Goal: Transaction & Acquisition: Purchase product/service

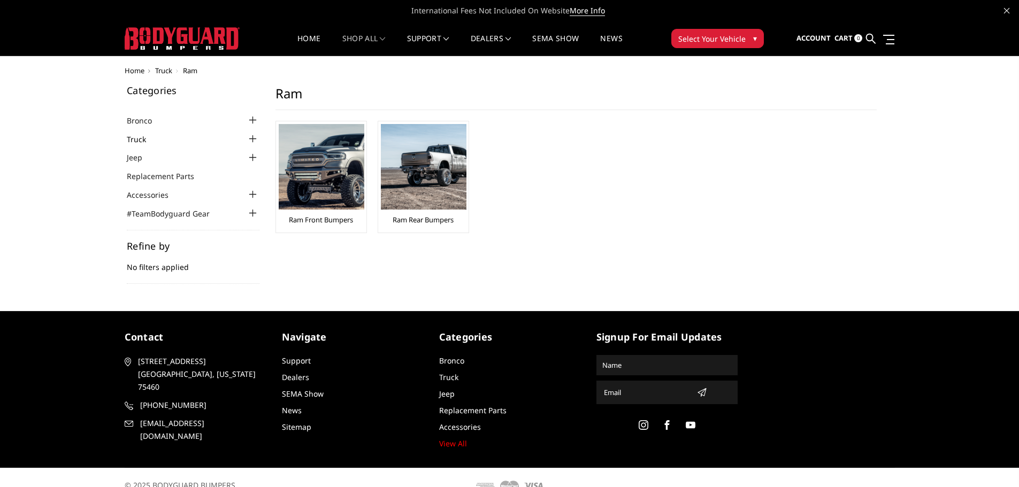
click at [143, 139] on link "Truck" at bounding box center [143, 139] width 33 height 11
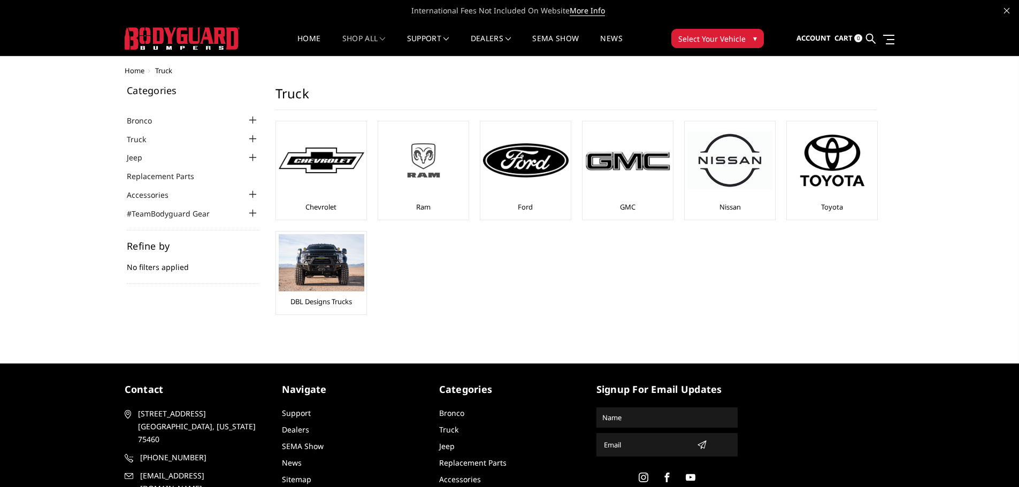
click at [401, 175] on img at bounding box center [424, 160] width 86 height 48
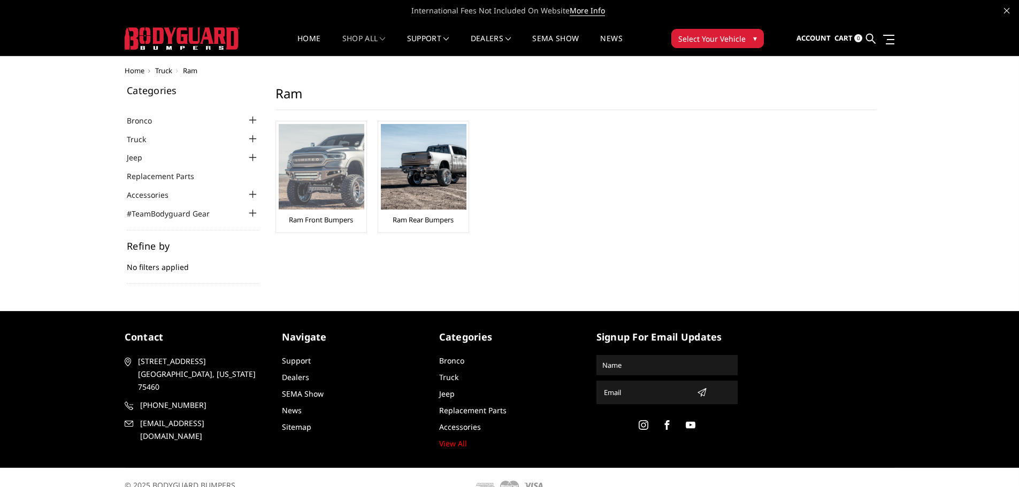
click at [318, 185] on img at bounding box center [322, 167] width 86 height 86
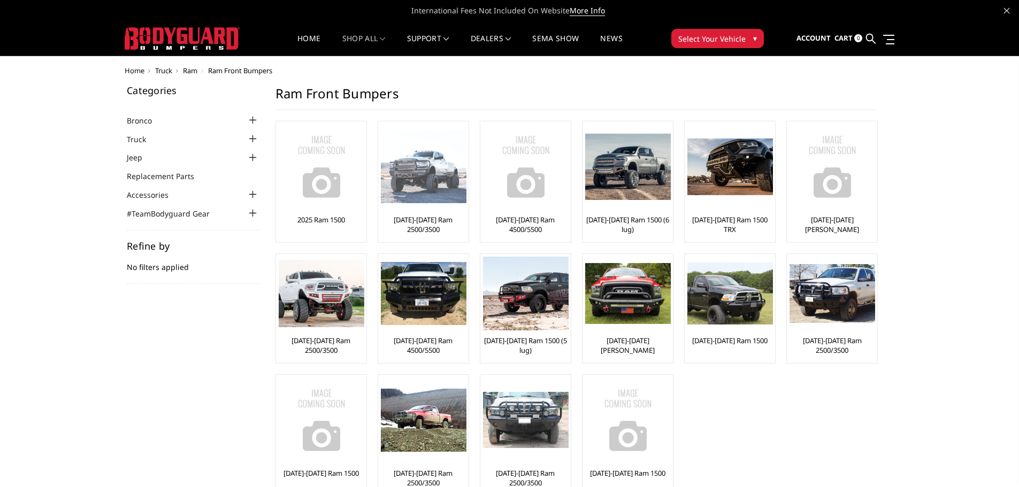
click at [443, 159] on img at bounding box center [424, 167] width 86 height 73
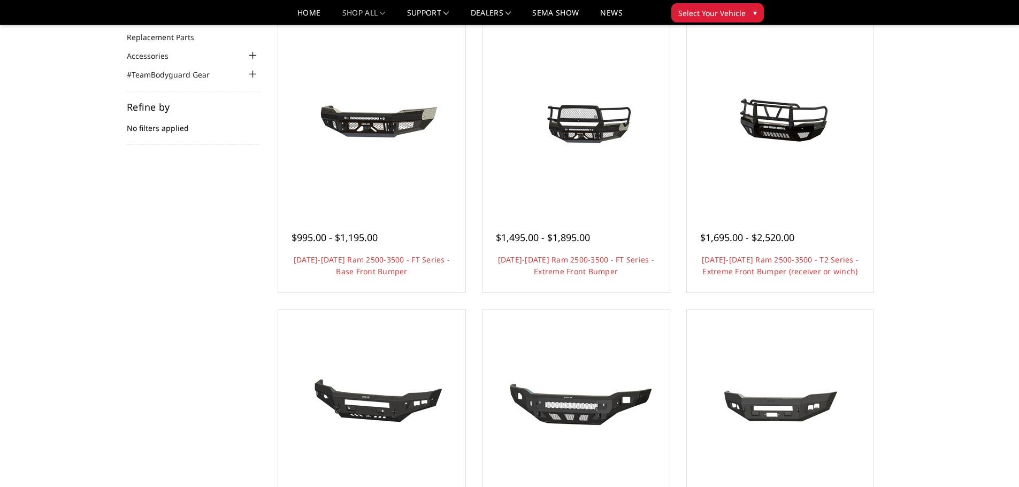
scroll to position [107, 0]
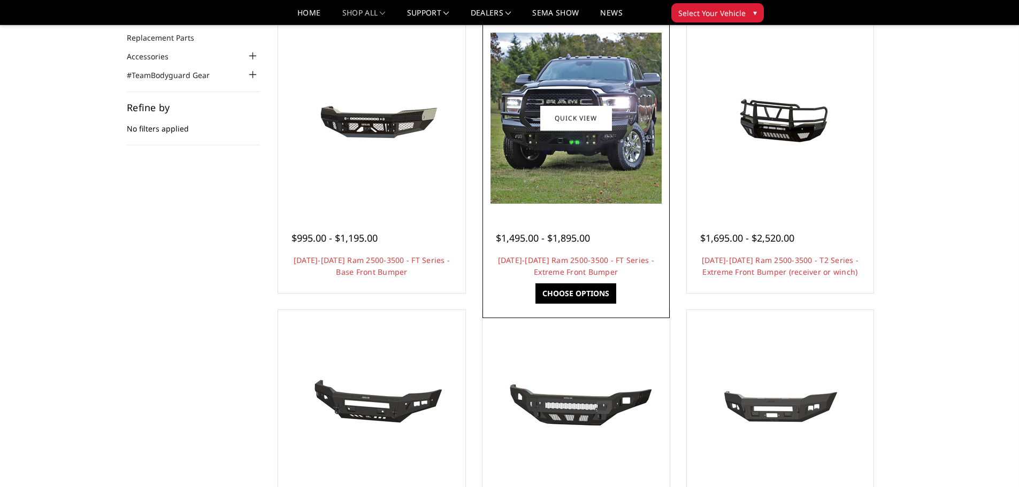
click at [578, 151] on img at bounding box center [576, 118] width 171 height 171
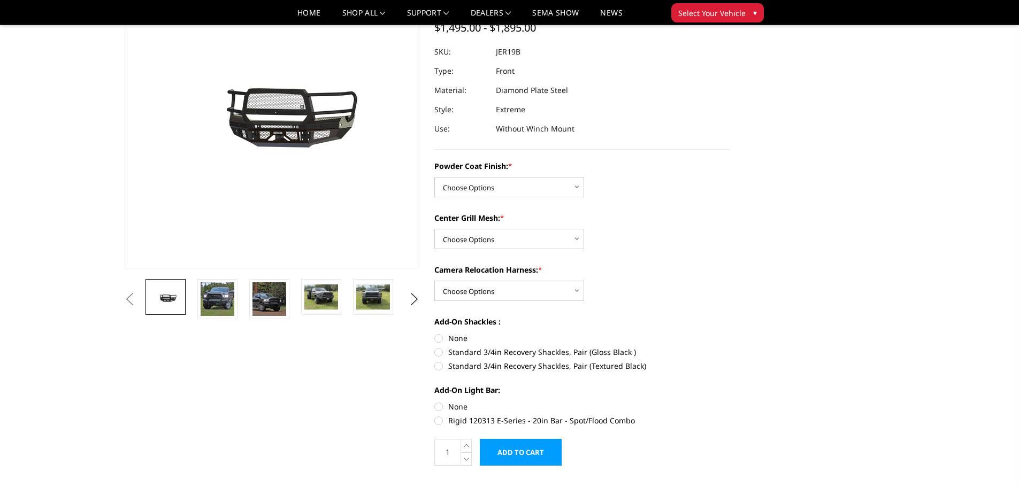
scroll to position [107, 0]
click at [501, 182] on select "Choose Options Bare Metal Gloss Black Powder Coat Textured Black Powder Coat" at bounding box center [509, 187] width 150 height 20
select select "3215"
click at [434, 177] on select "Choose Options Bare Metal Gloss Black Powder Coat Textured Black Powder Coat" at bounding box center [509, 187] width 150 height 20
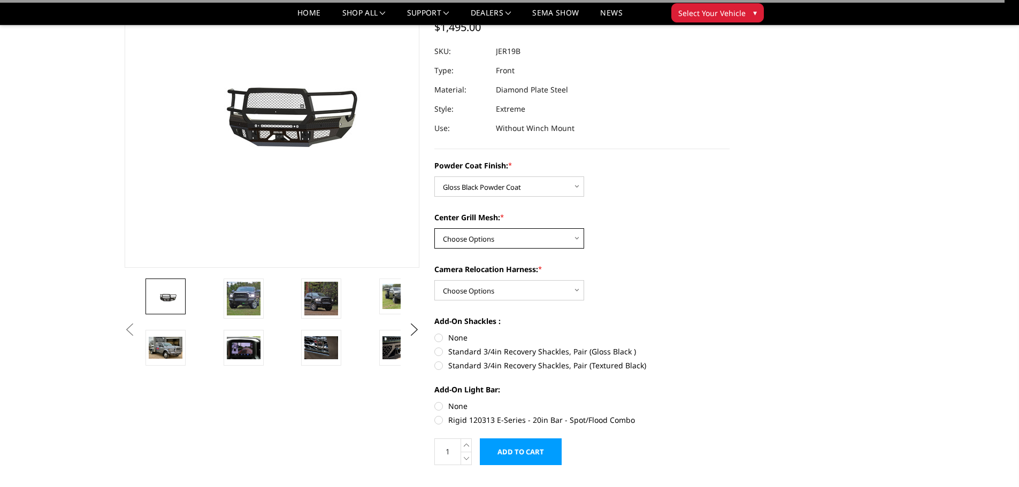
click at [494, 238] on select "Choose Options WITH Expanded Metal in Center Grill WITHOUT Expanded Metal in Ce…" at bounding box center [509, 238] width 150 height 20
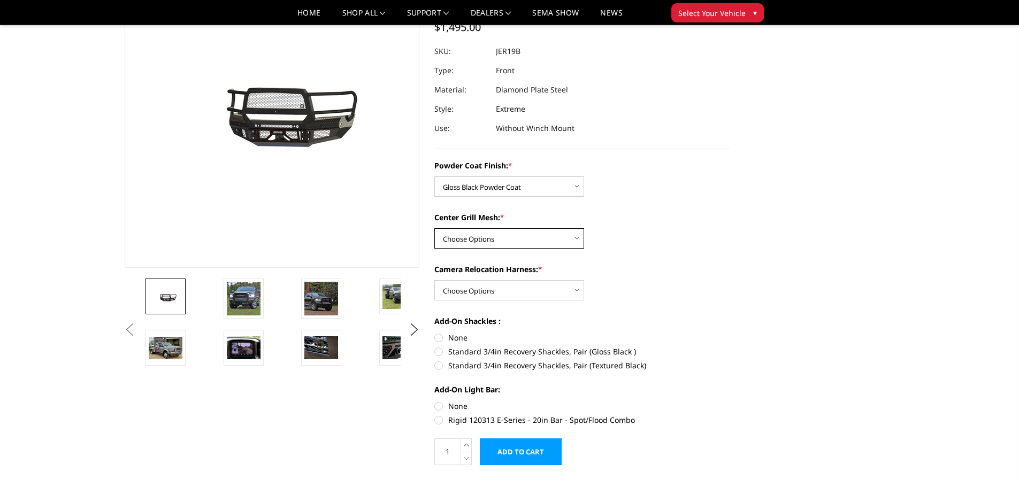
select select "3217"
click at [434, 228] on select "Choose Options WITH Expanded Metal in Center Grill WITHOUT Expanded Metal in Ce…" at bounding box center [509, 238] width 150 height 20
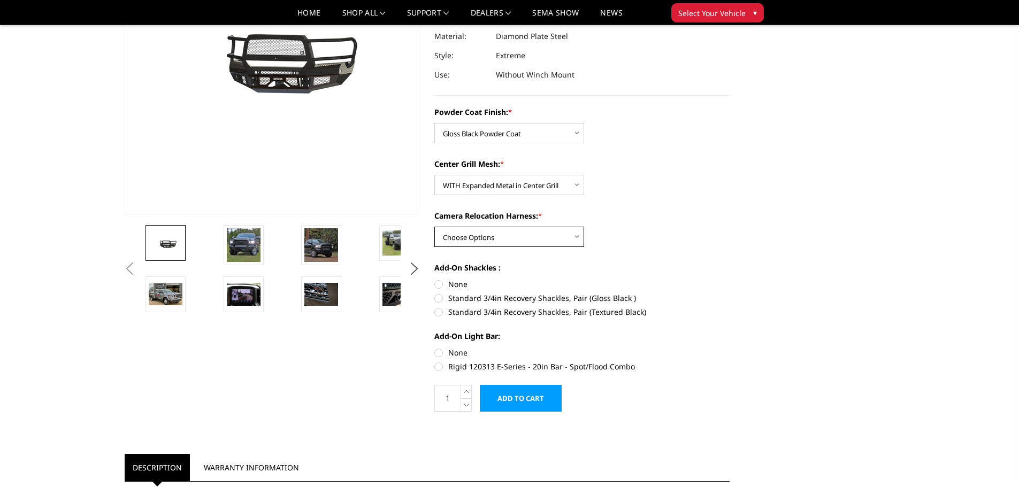
click at [507, 234] on select "Choose Options WITH Camera Relocation Harness WITHOUT Camera Relocation Harness" at bounding box center [509, 237] width 150 height 20
select select "3220"
click at [434, 227] on select "Choose Options WITH Camera Relocation Harness WITHOUT Camera Relocation Harness" at bounding box center [509, 237] width 150 height 20
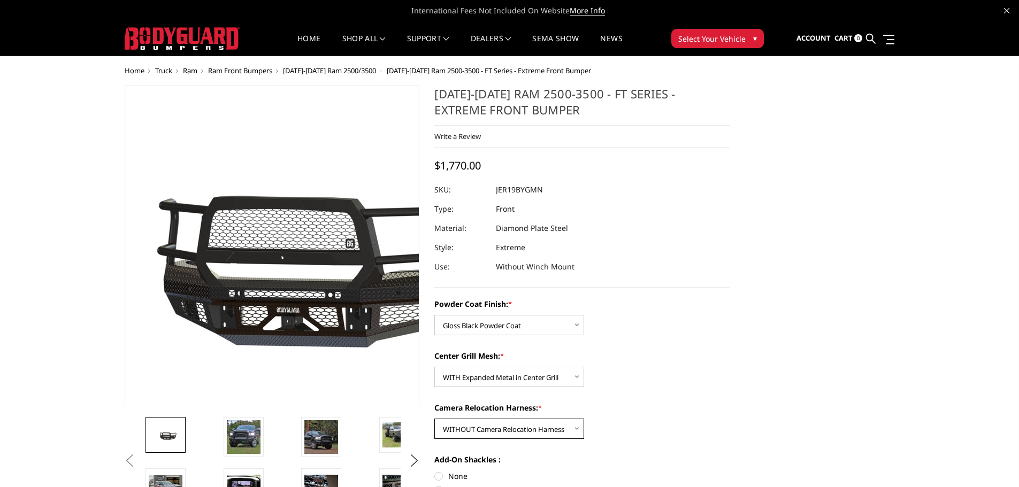
scroll to position [53, 0]
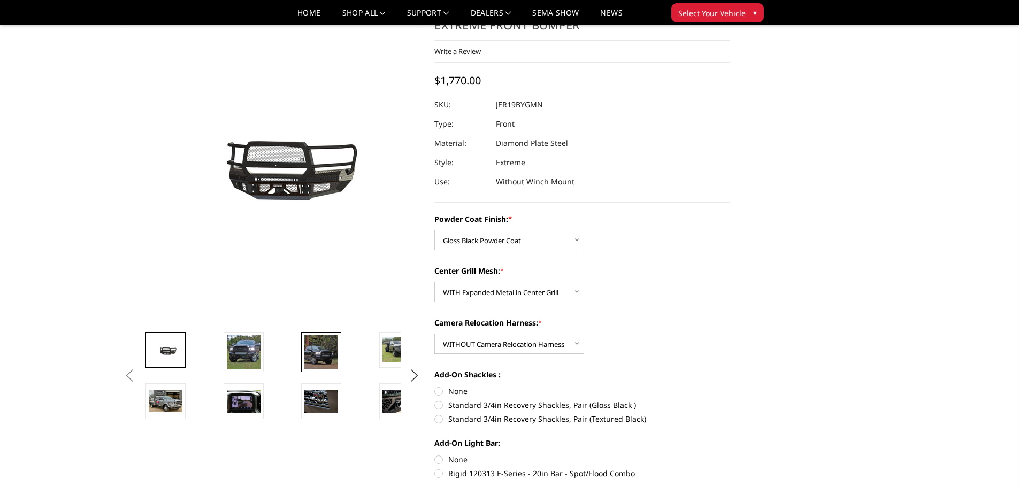
click at [319, 347] on img at bounding box center [321, 352] width 34 height 34
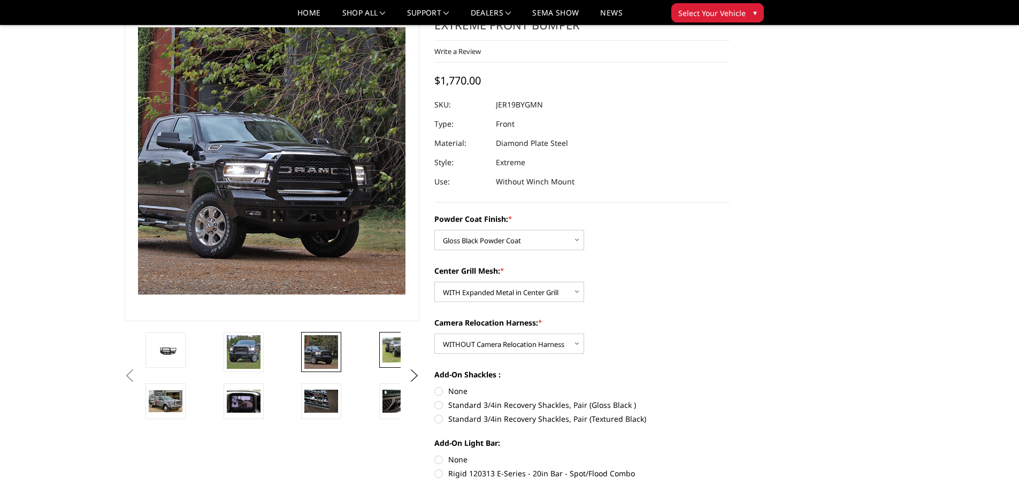
click at [392, 354] on img at bounding box center [400, 350] width 34 height 25
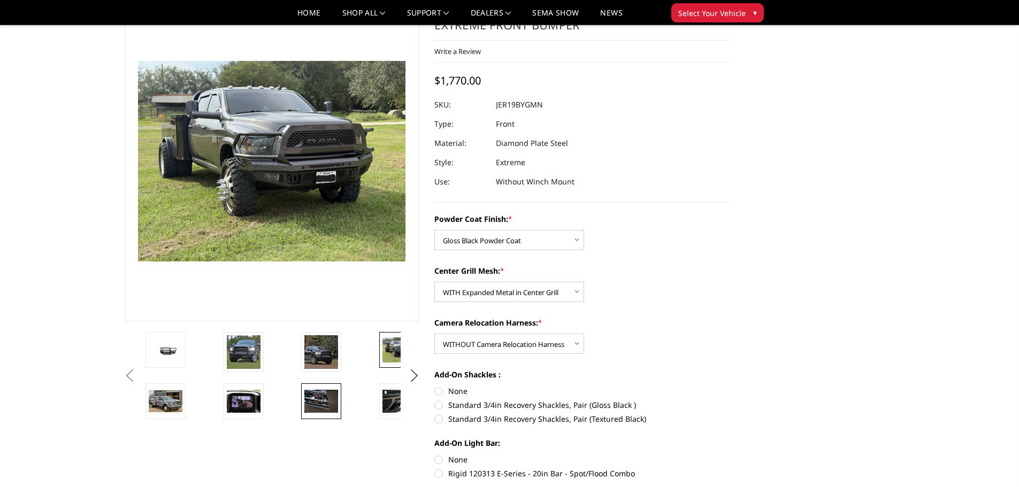
click at [327, 405] on img at bounding box center [321, 401] width 34 height 22
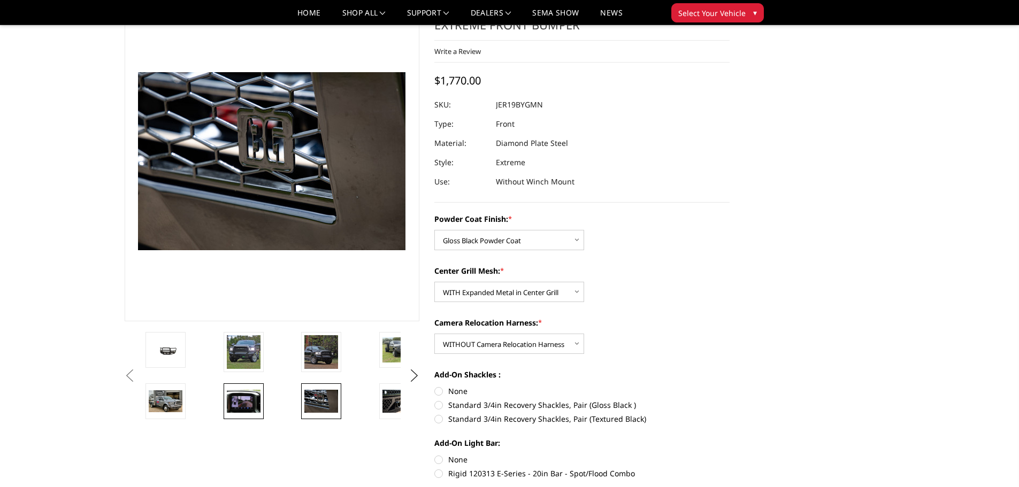
click at [247, 399] on img at bounding box center [244, 401] width 34 height 22
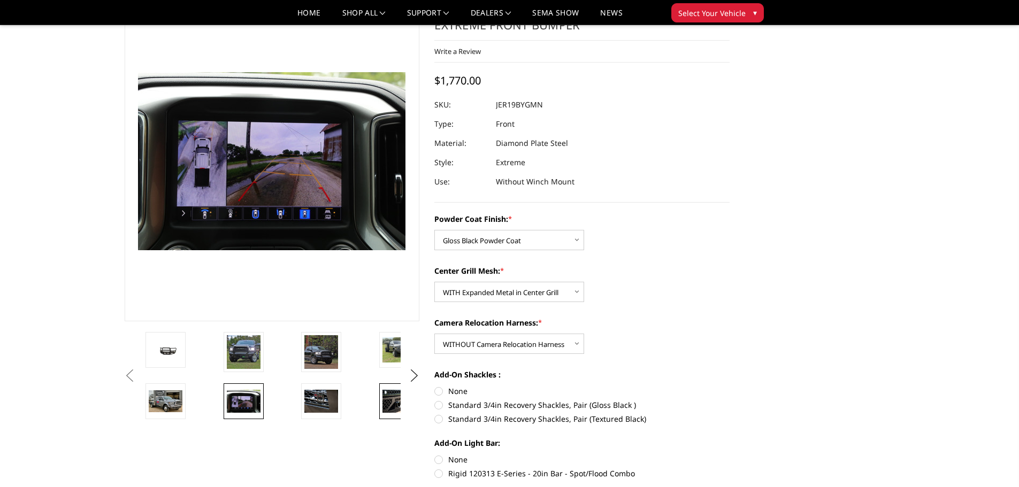
click at [391, 401] on img at bounding box center [400, 401] width 34 height 22
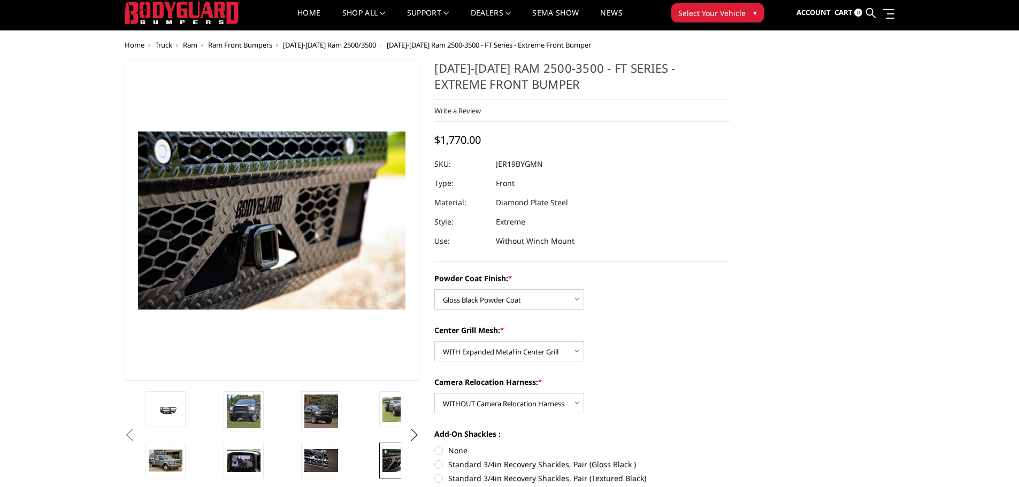
scroll to position [0, 0]
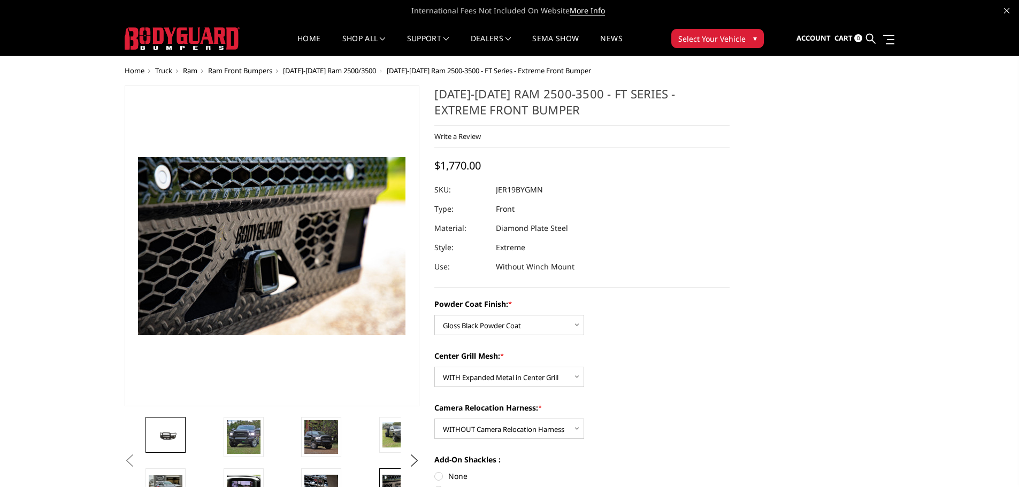
click at [159, 436] on img at bounding box center [166, 435] width 34 height 16
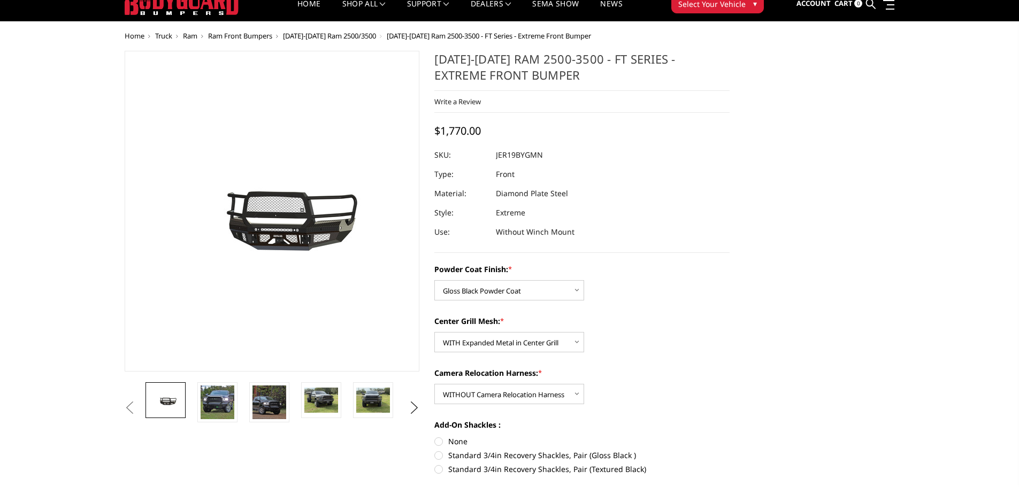
scroll to position [53, 0]
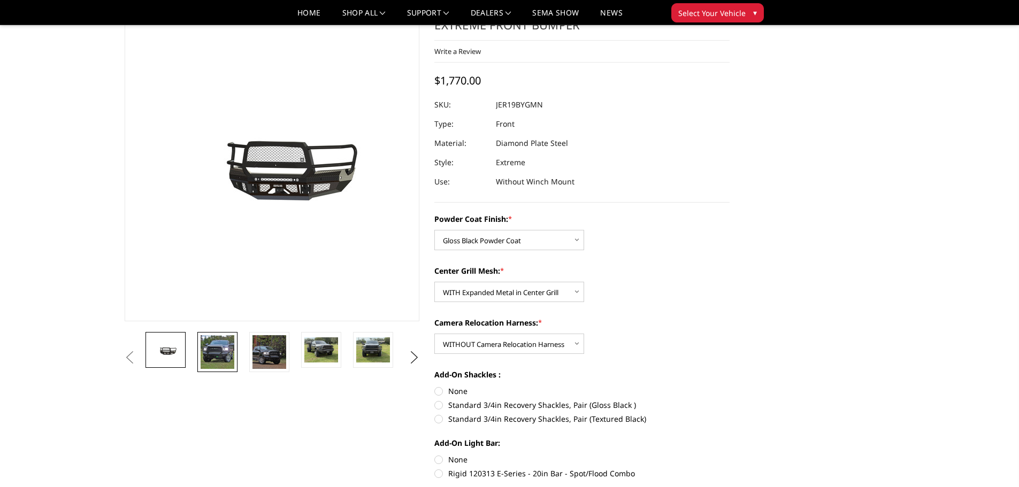
click at [224, 353] on img at bounding box center [218, 352] width 34 height 34
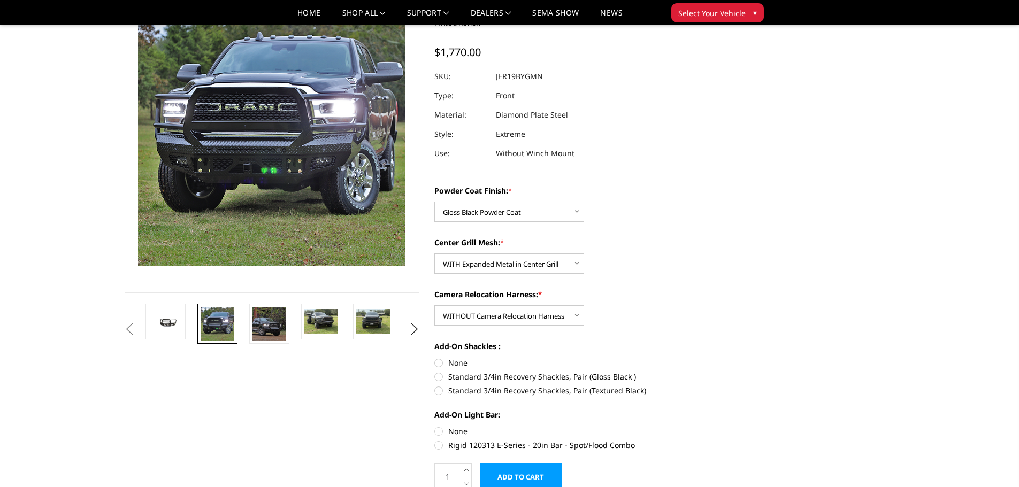
scroll to position [160, 0]
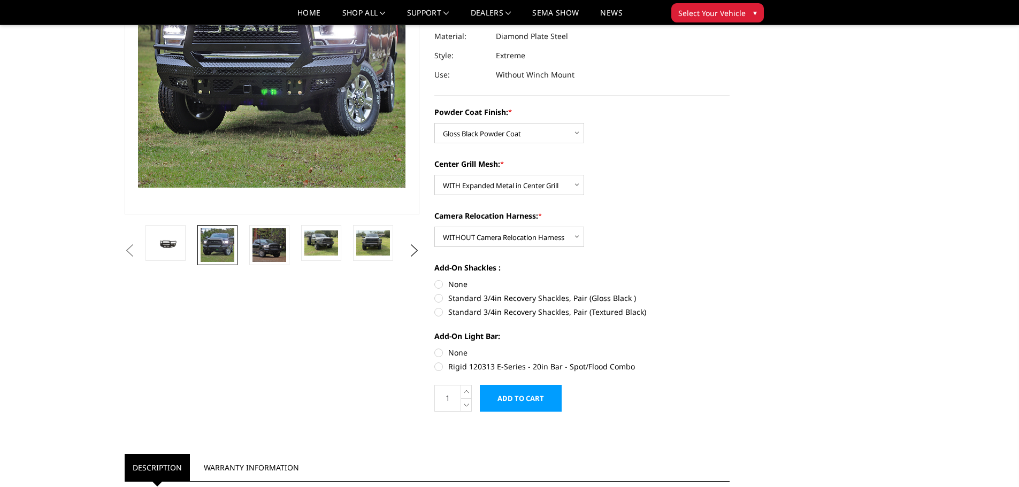
click at [442, 282] on label "None" at bounding box center [581, 284] width 295 height 11
click at [435, 279] on input "None" at bounding box center [434, 279] width 1 height 1
radio input "true"
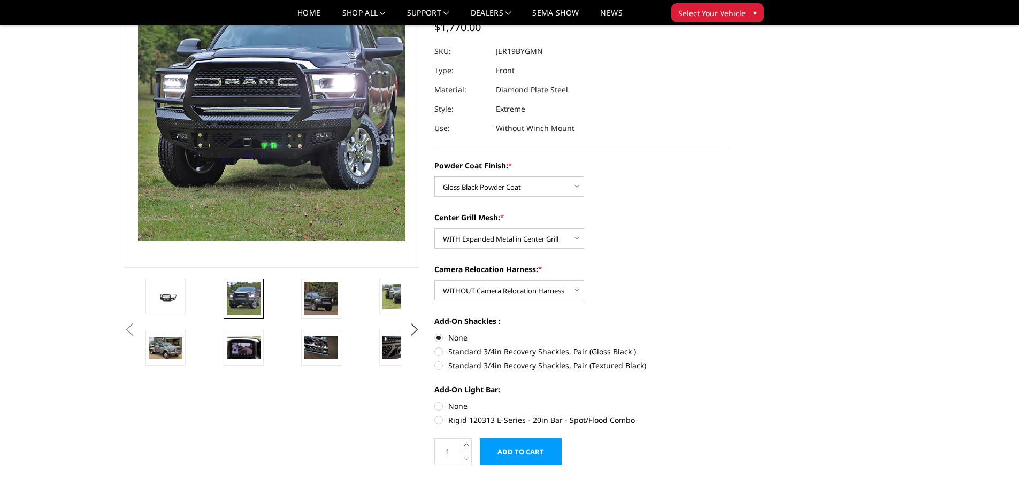
scroll to position [53, 0]
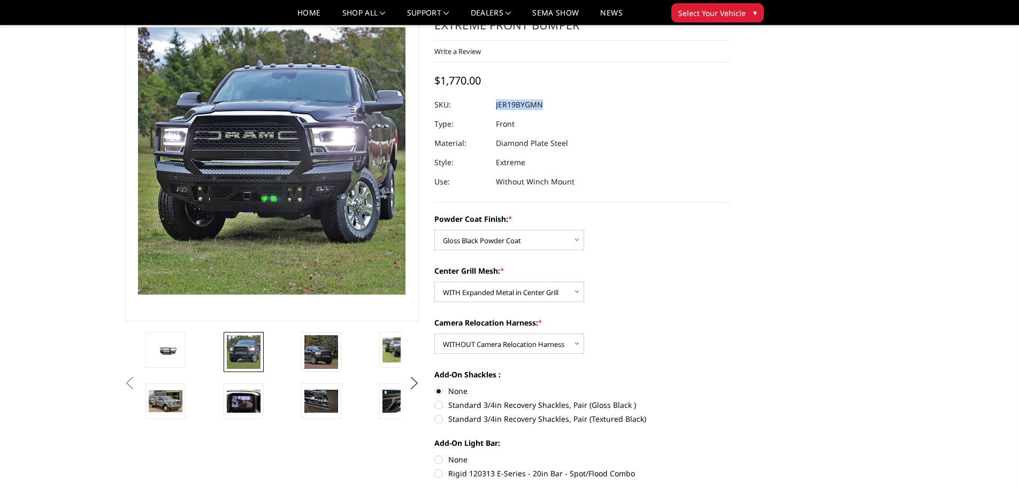
click at [479, 100] on dl "SKU: JER19BYGMN UPC: Type: Front Material: Diamond Plate Steel Style: Extreme U…" at bounding box center [581, 143] width 295 height 96
copy dl "JER19BYGMN UPC:"
click at [412, 383] on button "Next" at bounding box center [414, 384] width 16 height 16
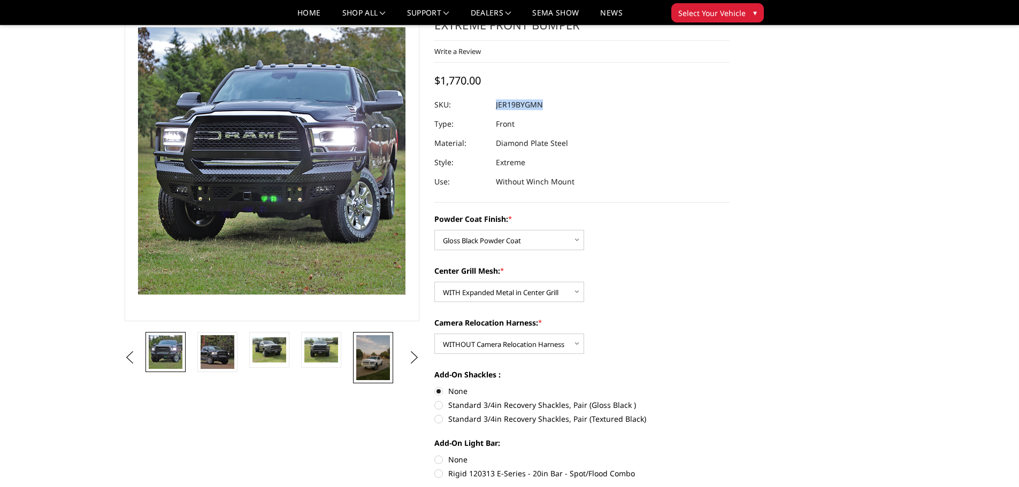
click at [374, 362] on img at bounding box center [373, 357] width 34 height 45
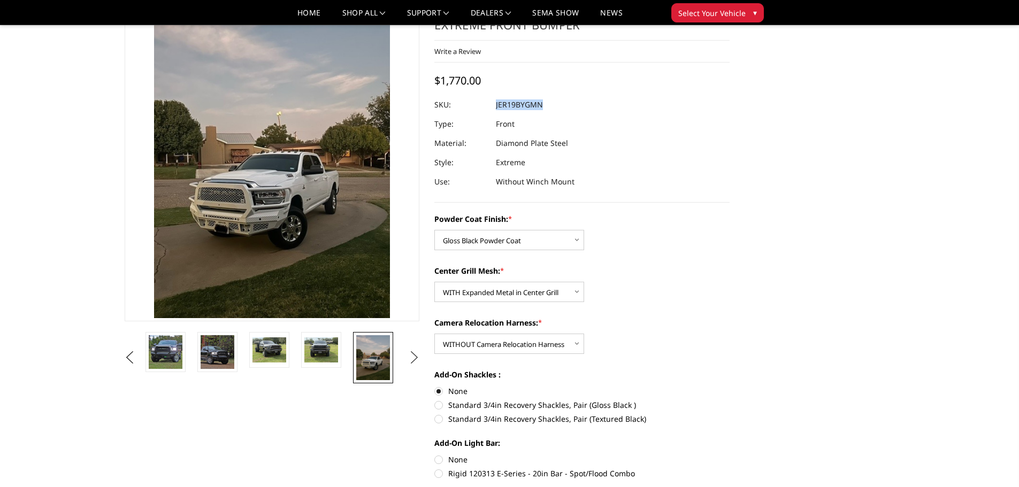
click at [411, 359] on button "Next" at bounding box center [414, 358] width 16 height 16
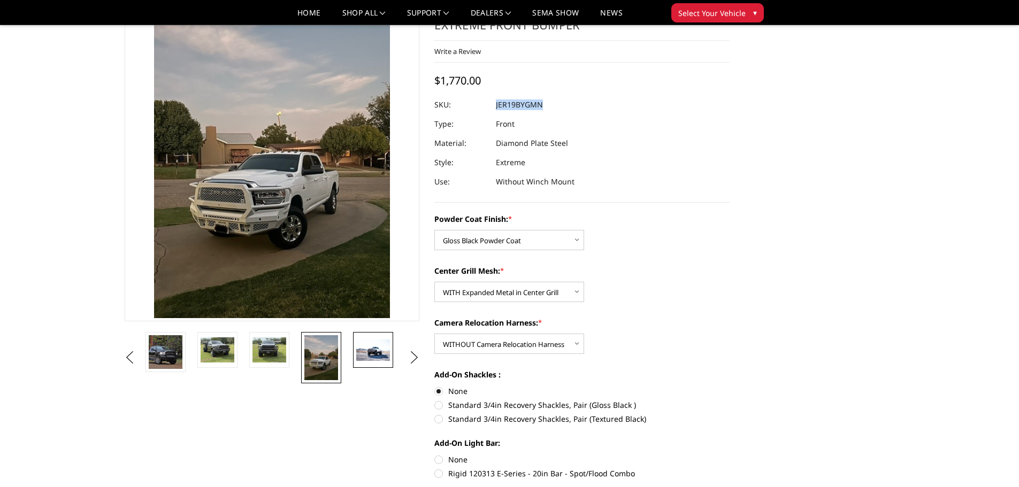
click at [366, 348] on img at bounding box center [373, 350] width 34 height 21
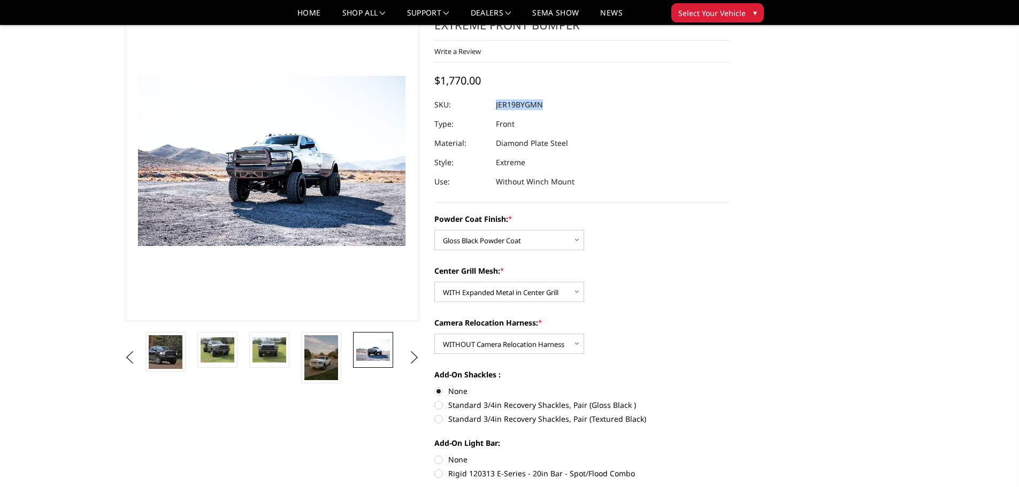
scroll to position [0, 0]
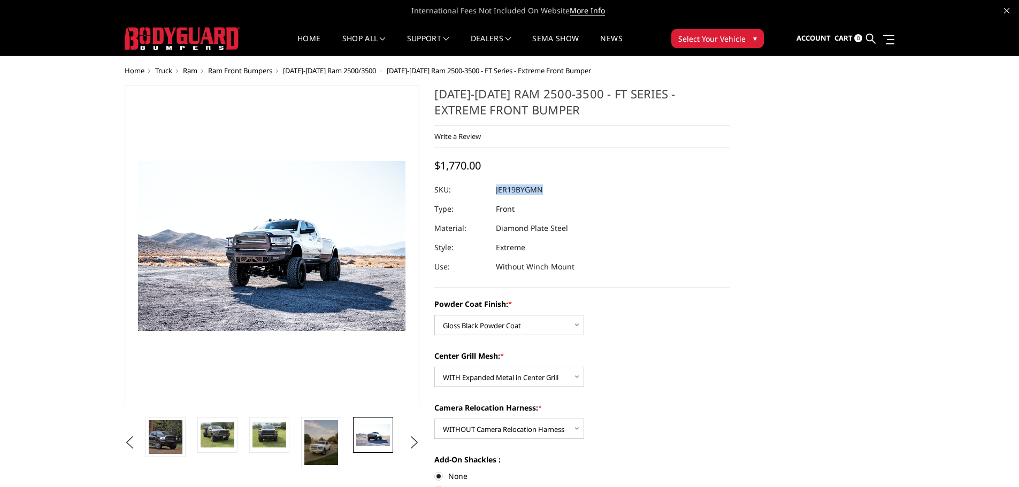
click at [729, 34] on span "Select Your Vehicle" at bounding box center [711, 38] width 67 height 11
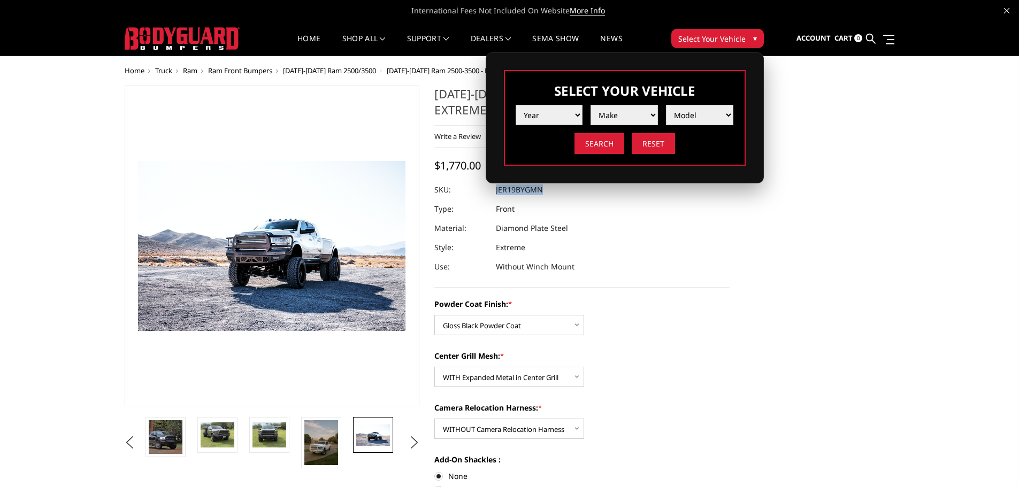
click at [573, 117] on select "Year 2025 2024 2023 2022 2021 2020 2019 2018 2017 2016 2015 2014 2013 2012 2011…" at bounding box center [549, 115] width 67 height 20
select select "yr_2024"
click at [516, 105] on select "Year 2025 2024 2023 2022 2021 2020 2019 2018 2017 2016 2015 2014 2013 2012 2011…" at bounding box center [549, 115] width 67 height 20
click at [634, 114] on select "Make Chevrolet Ford GMC Ram Toyota" at bounding box center [624, 115] width 67 height 20
select select "mk_ford"
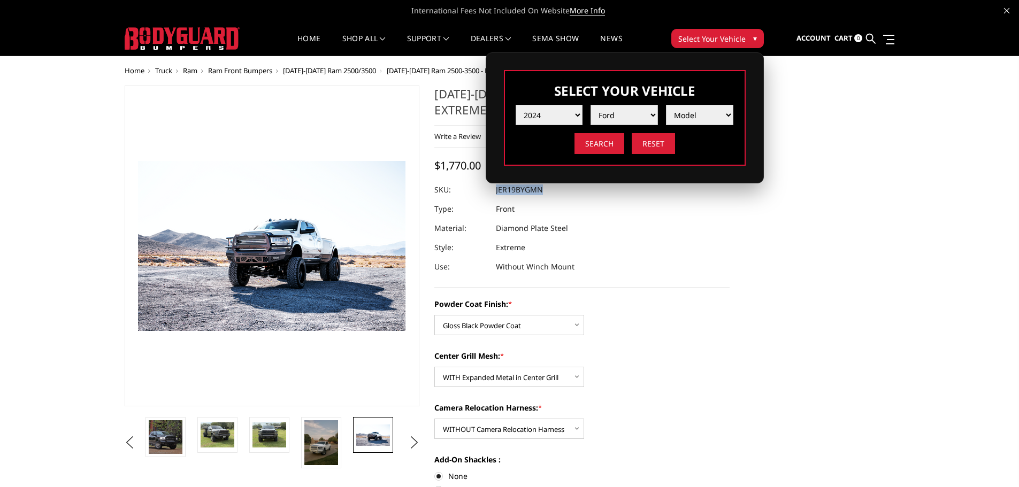
click at [591, 105] on select "Make Chevrolet Ford GMC Ram Toyota" at bounding box center [624, 115] width 67 height 20
click at [700, 123] on select "Model F150 F150 Raptor F250 / F350 F450 F550" at bounding box center [699, 115] width 67 height 20
select select "md_f250-f350"
click at [666, 105] on select "Model F150 F150 Raptor F250 / F350 F450 F550" at bounding box center [699, 115] width 67 height 20
click at [595, 147] on input "Search" at bounding box center [600, 143] width 50 height 21
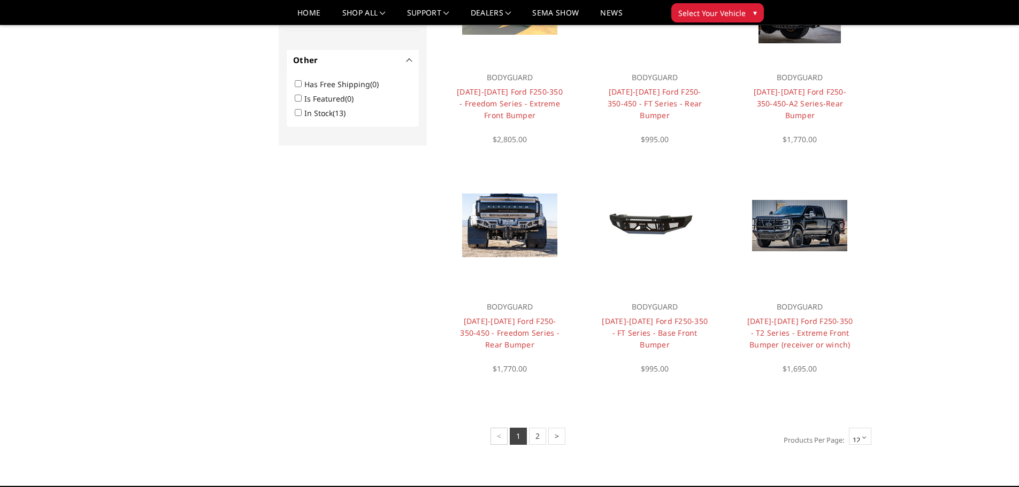
scroll to position [674, 0]
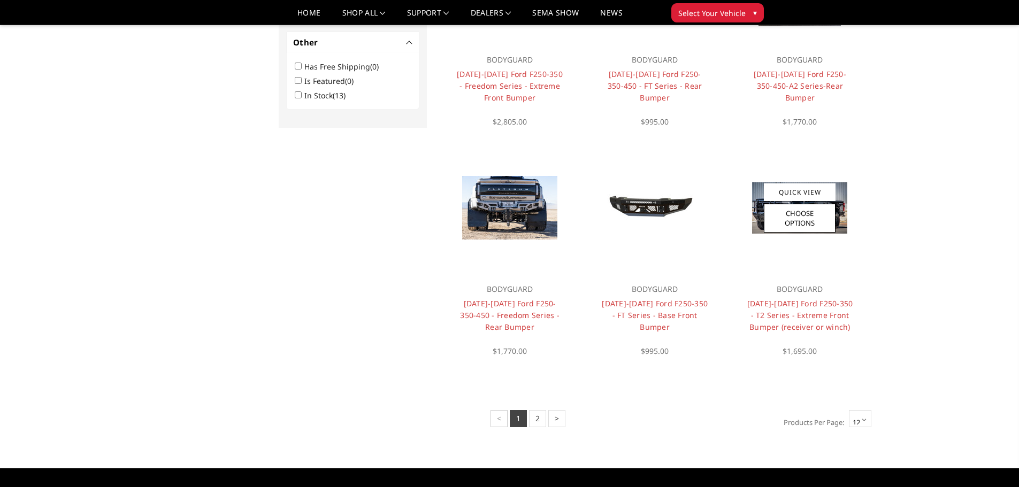
click at [846, 223] on img at bounding box center [799, 207] width 95 height 51
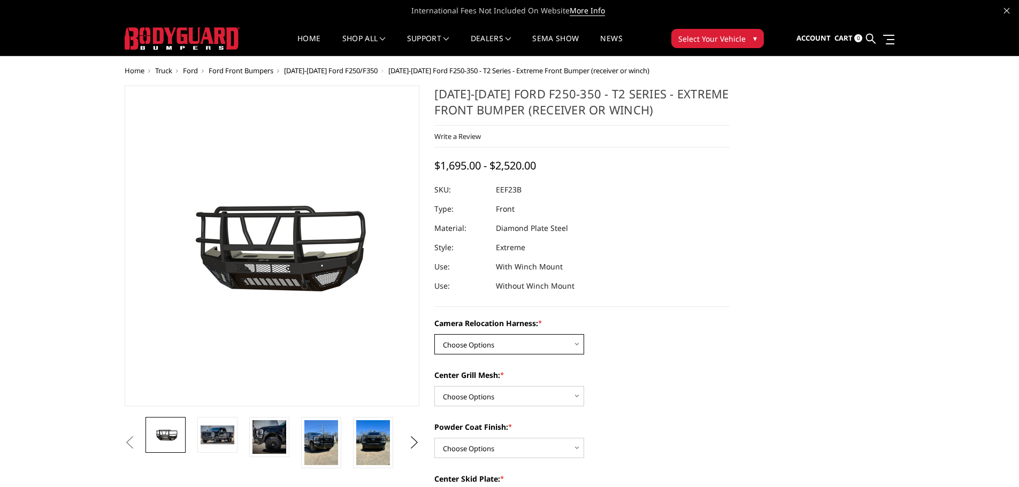
click at [520, 343] on select "Choose Options Without camera harness With camera harness" at bounding box center [509, 344] width 150 height 20
select select "3753"
click at [434, 334] on select "Choose Options Without camera harness With camera harness" at bounding box center [509, 344] width 150 height 20
click at [559, 392] on select "Choose Options Without expanded metal With expanded metal" at bounding box center [509, 396] width 150 height 20
click at [268, 437] on img at bounding box center [270, 437] width 34 height 34
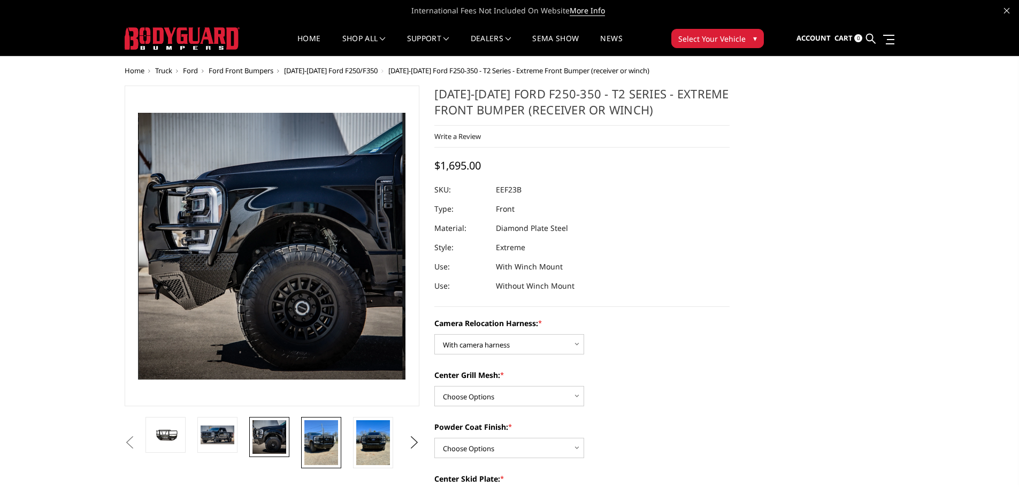
click at [319, 437] on img at bounding box center [321, 442] width 34 height 45
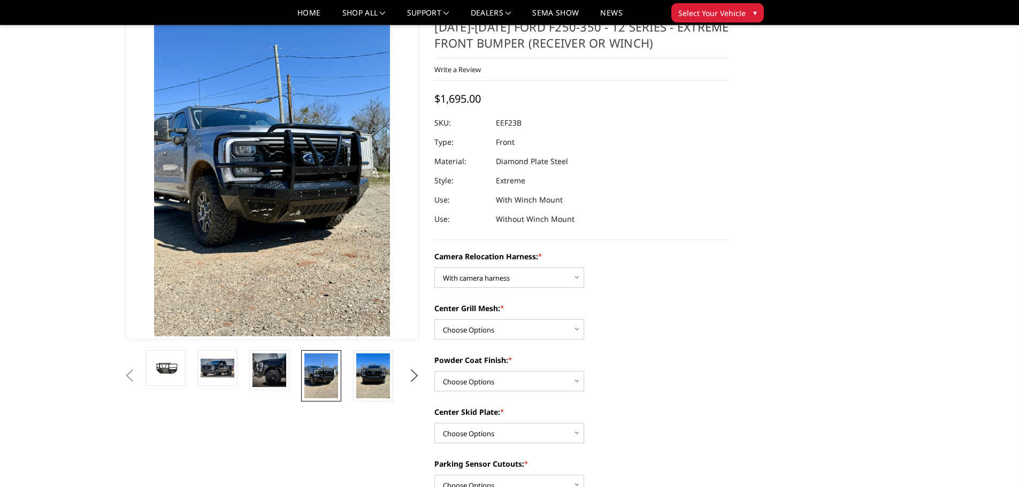
scroll to position [53, 0]
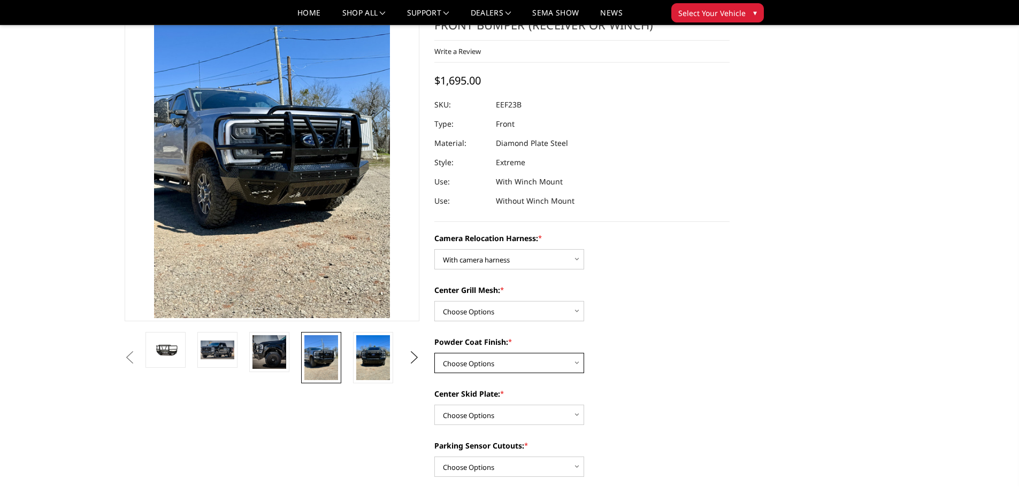
click at [501, 359] on select "Choose Options Textured Black Powder Coat Gloss Black Powder Coat Bare Metal" at bounding box center [509, 363] width 150 height 20
select select "3750"
click at [434, 353] on select "Choose Options Textured Black Powder Coat Gloss Black Powder Coat Bare Metal" at bounding box center [509, 363] width 150 height 20
click at [468, 418] on select "Choose Options Winch Mount Skid Plate Standard Skid Plate (included) 2" Receive…" at bounding box center [509, 415] width 150 height 20
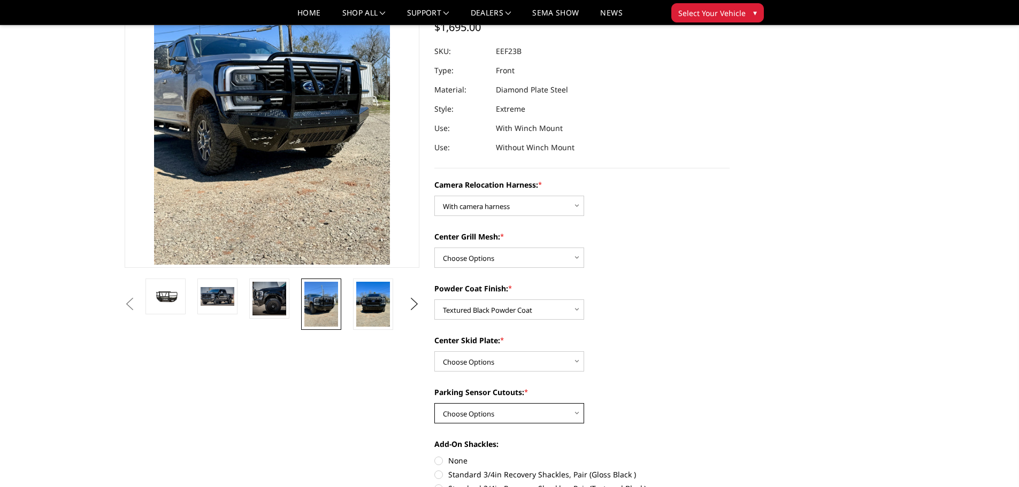
click at [562, 409] on select "Choose Options Yes - With Parking Sensor Cutouts" at bounding box center [509, 413] width 150 height 20
select select "3744"
click at [434, 403] on select "Choose Options Yes - With Parking Sensor Cutouts" at bounding box center [509, 413] width 150 height 20
click at [542, 361] on select "Choose Options Winch Mount Skid Plate Standard Skid Plate (included) 2" Receive…" at bounding box center [509, 361] width 150 height 20
click at [530, 305] on select "Choose Options Textured Black Powder Coat Gloss Black Powder Coat Bare Metal" at bounding box center [509, 310] width 150 height 20
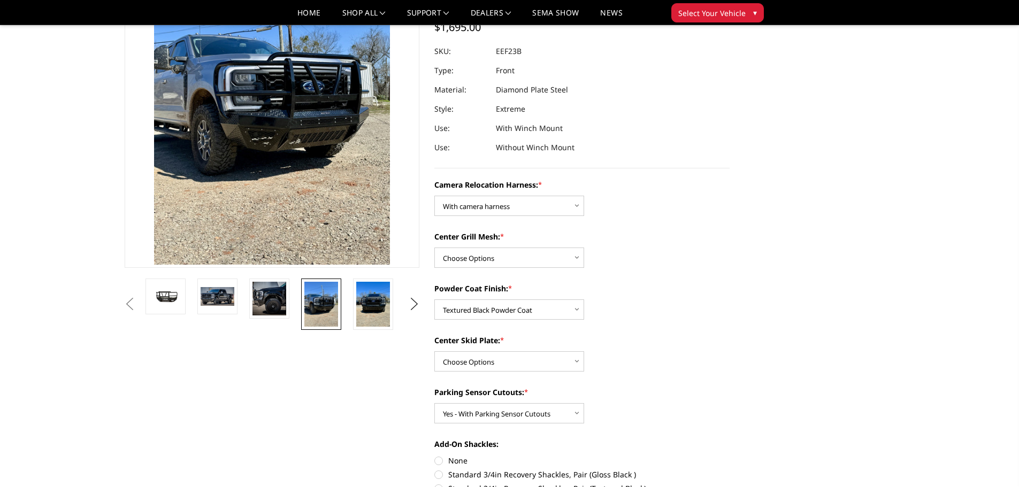
click at [336, 308] on img at bounding box center [321, 304] width 34 height 45
click at [381, 315] on img at bounding box center [373, 304] width 34 height 45
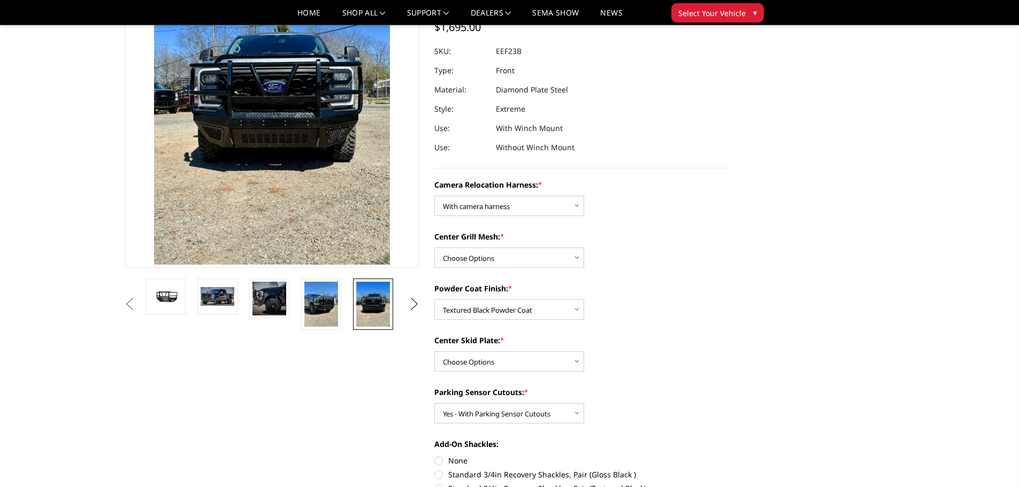
click at [411, 304] on button "Next" at bounding box center [414, 304] width 16 height 16
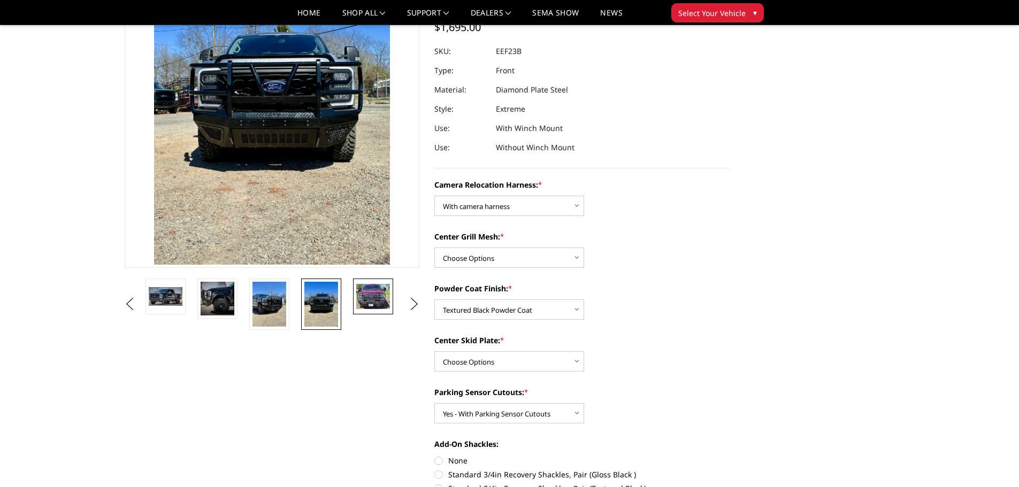
click at [361, 300] on img at bounding box center [373, 296] width 34 height 25
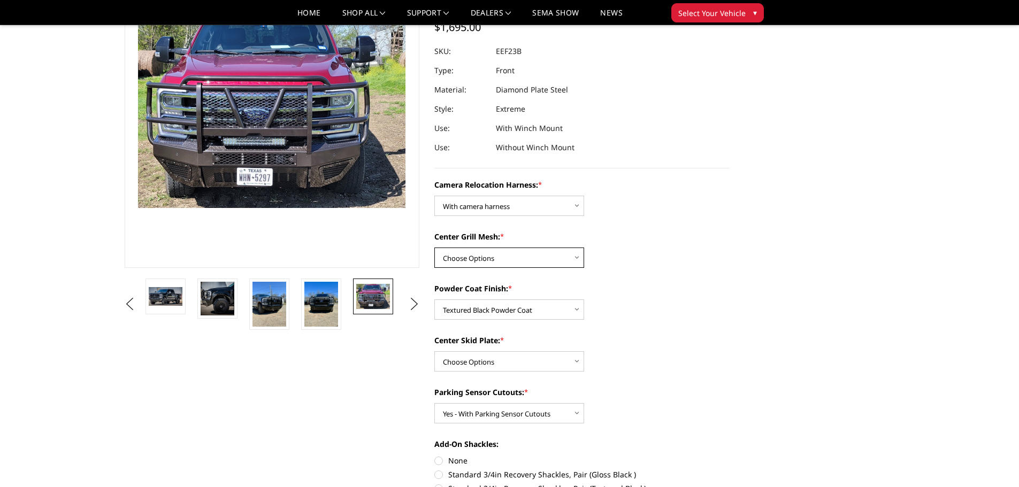
click at [475, 258] on select "Choose Options Without expanded metal With expanded metal" at bounding box center [509, 258] width 150 height 20
select select "3751"
click at [434, 248] on select "Choose Options Without expanded metal With expanded metal" at bounding box center [509, 258] width 150 height 20
click at [484, 311] on select "Choose Options Textured Black Powder Coat Gloss Black Powder Coat Bare Metal" at bounding box center [509, 310] width 150 height 20
select select "3749"
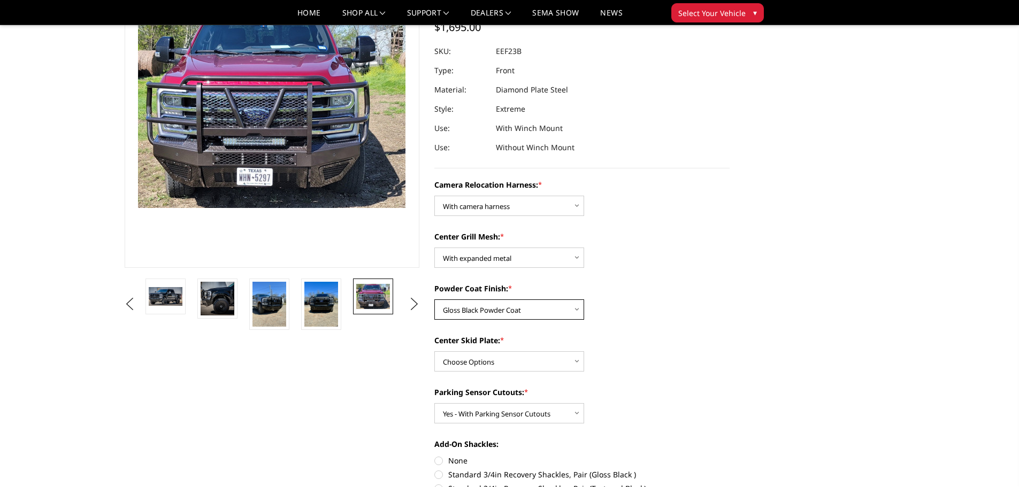
click at [434, 300] on select "Choose Options Textured Black Powder Coat Gloss Black Powder Coat Bare Metal" at bounding box center [509, 310] width 150 height 20
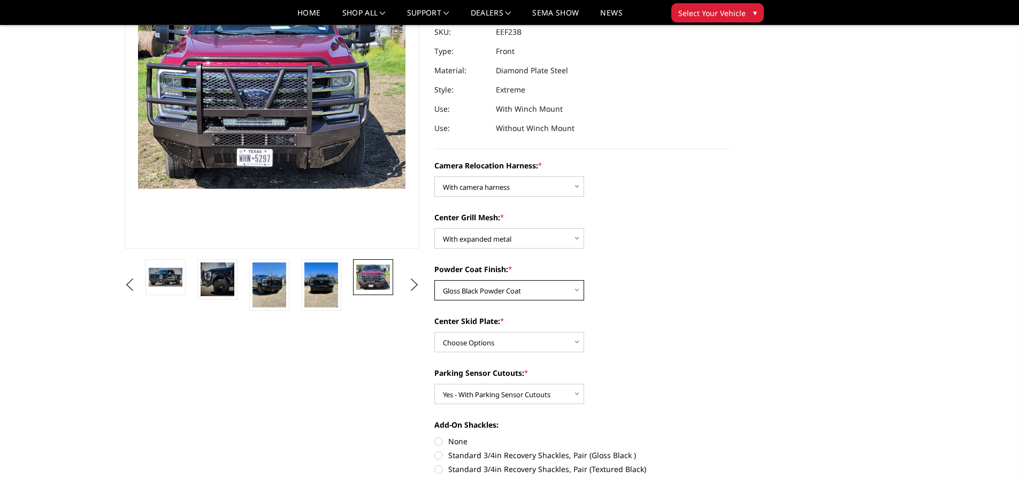
scroll to position [160, 0]
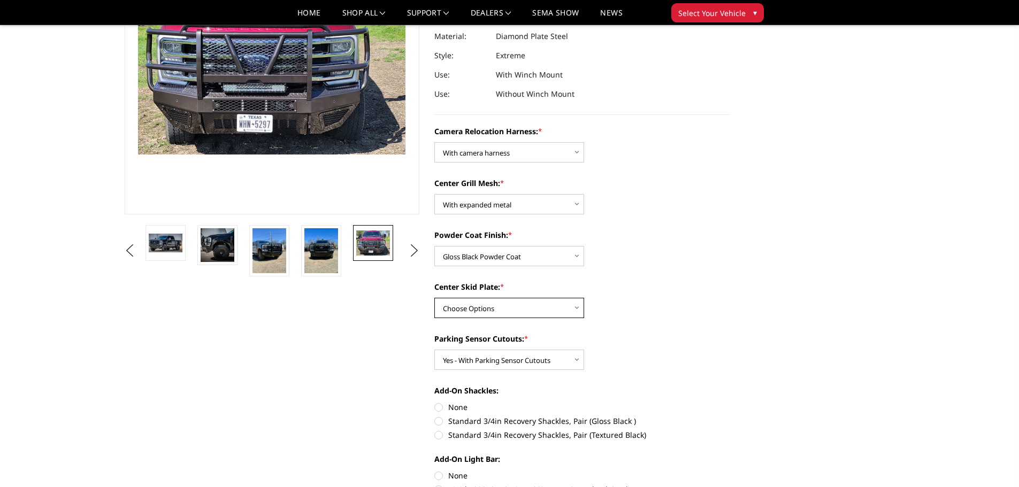
click at [455, 307] on select "Choose Options Winch Mount Skid Plate Standard Skid Plate (included) 2" Receive…" at bounding box center [509, 308] width 150 height 20
select select "3746"
click at [434, 298] on select "Choose Options Winch Mount Skid Plate Standard Skid Plate (included) 2" Receive…" at bounding box center [509, 308] width 150 height 20
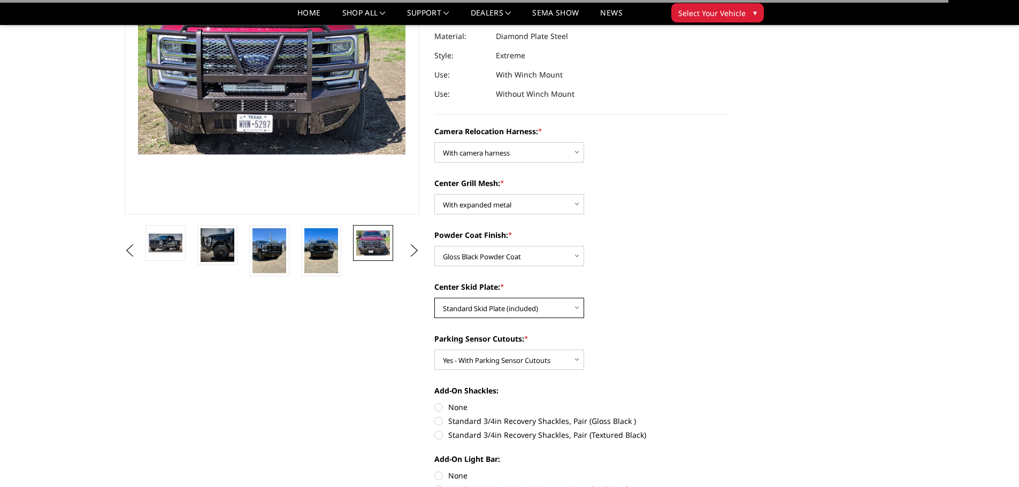
click at [479, 306] on select "Choose Options Winch Mount Skid Plate Standard Skid Plate (included) 2" Receive…" at bounding box center [509, 308] width 150 height 20
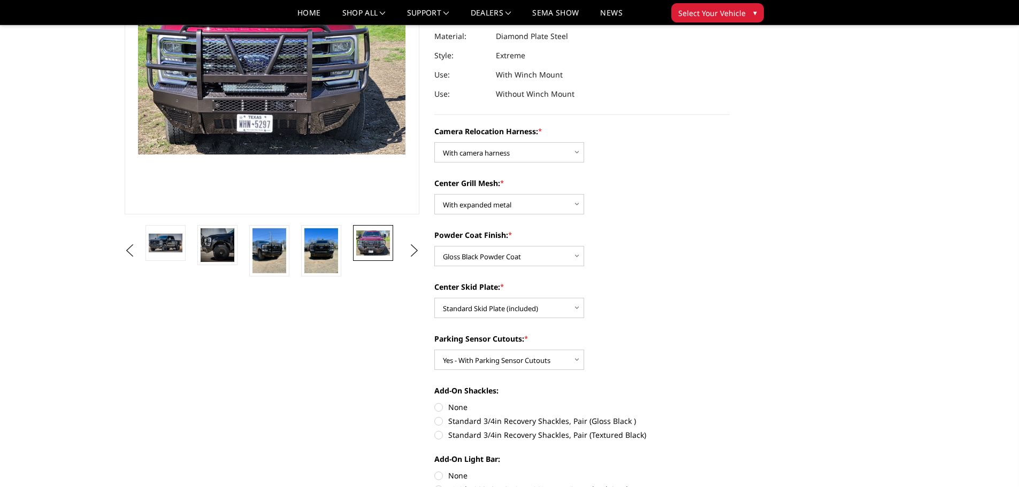
click at [464, 381] on div "Camera Relocation Harness: * Choose Options Without camera harness With camera …" at bounding box center [581, 406] width 295 height 561
click at [491, 355] on select "Choose Options Yes - With Parking Sensor Cutouts" at bounding box center [509, 360] width 150 height 20
click at [651, 316] on div "Center Skid Plate: * Choose Options Winch Mount Skid Plate Standard Skid Plate …" at bounding box center [581, 299] width 295 height 37
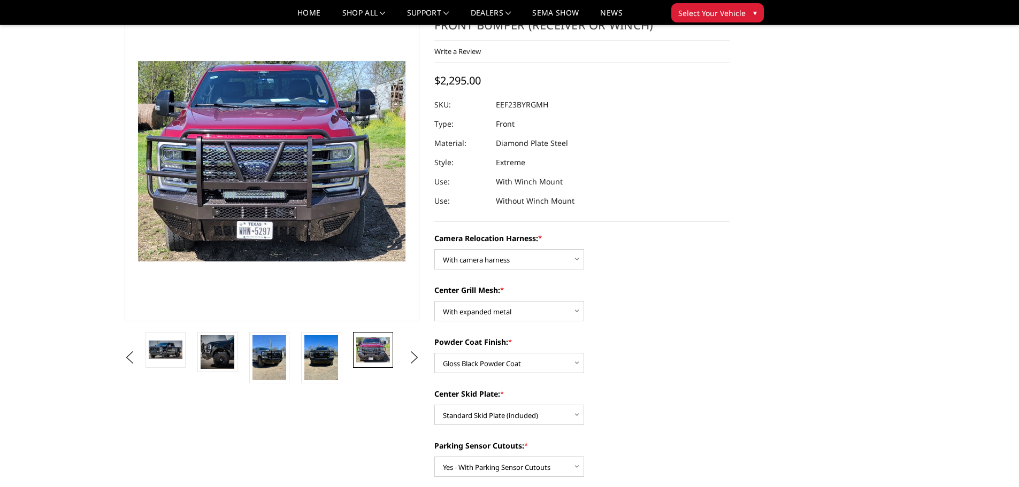
scroll to position [0, 0]
